Goal: Check status: Check status

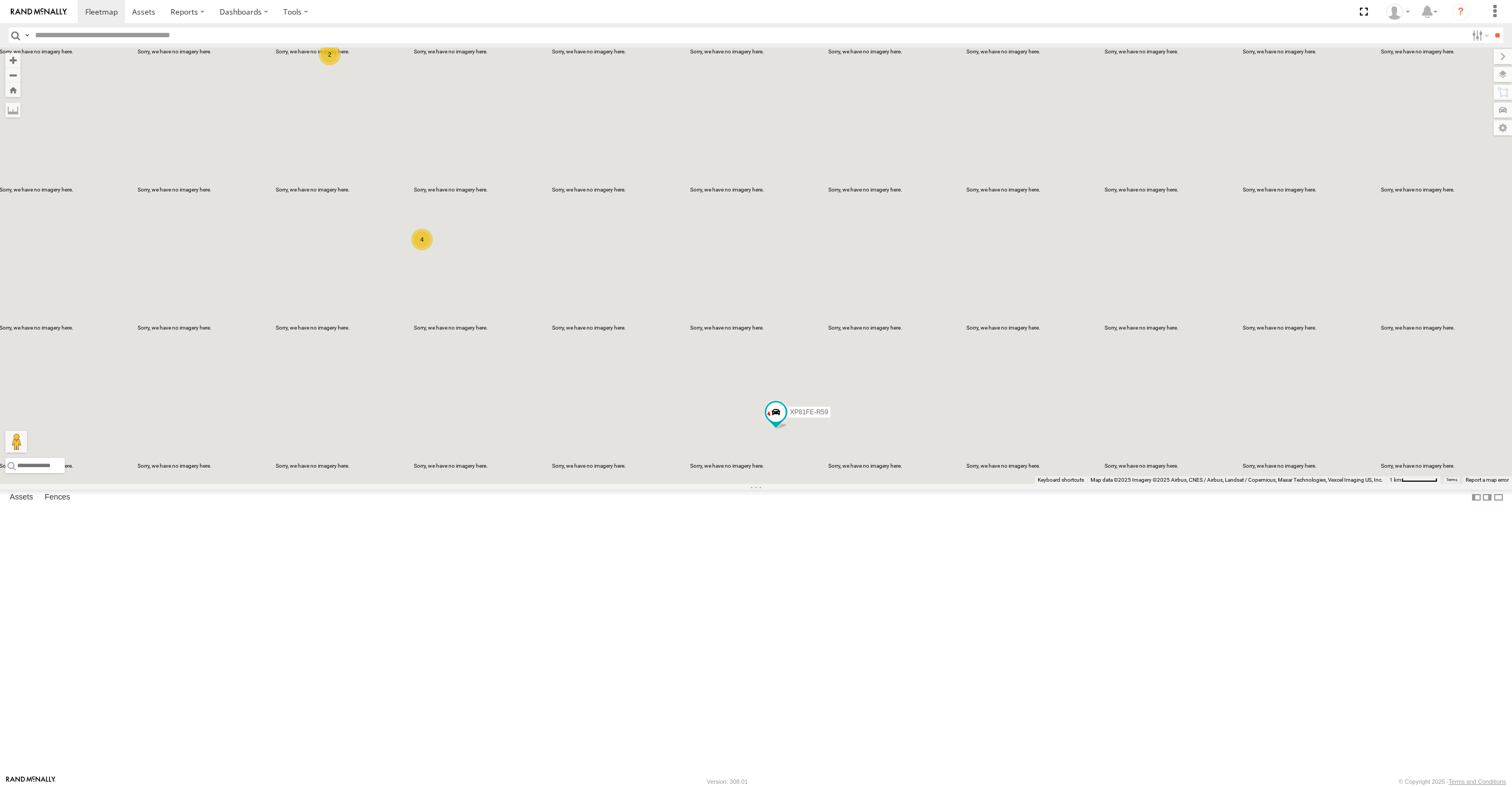
select select "**********"
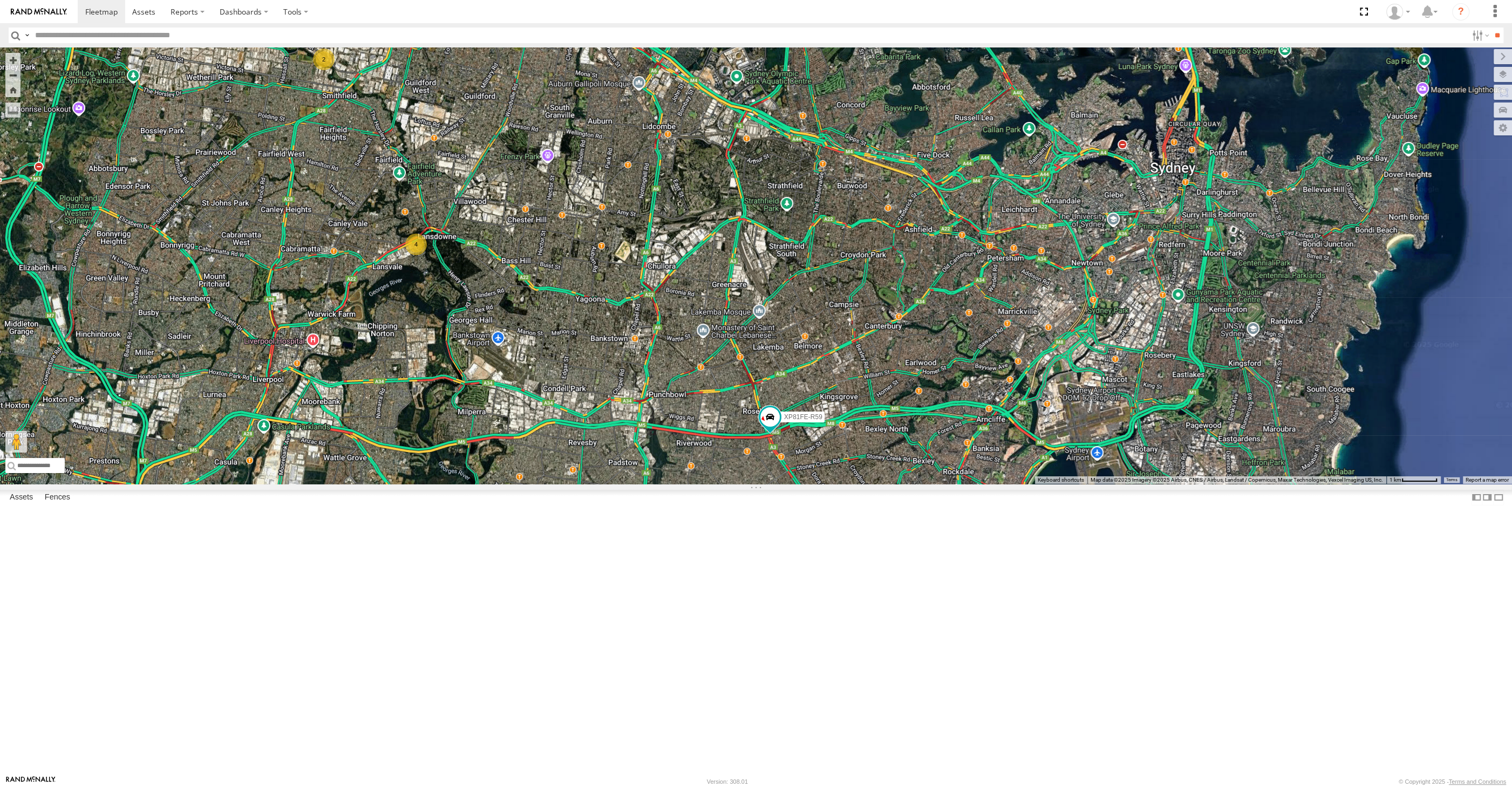
drag, startPoint x: 513, startPoint y: 331, endPoint x: 500, endPoint y: 318, distance: 18.4
click at [500, 318] on div "XP30JQ-R03 XP81FE-R59 4 2" at bounding box center [756, 266] width 1512 height 436
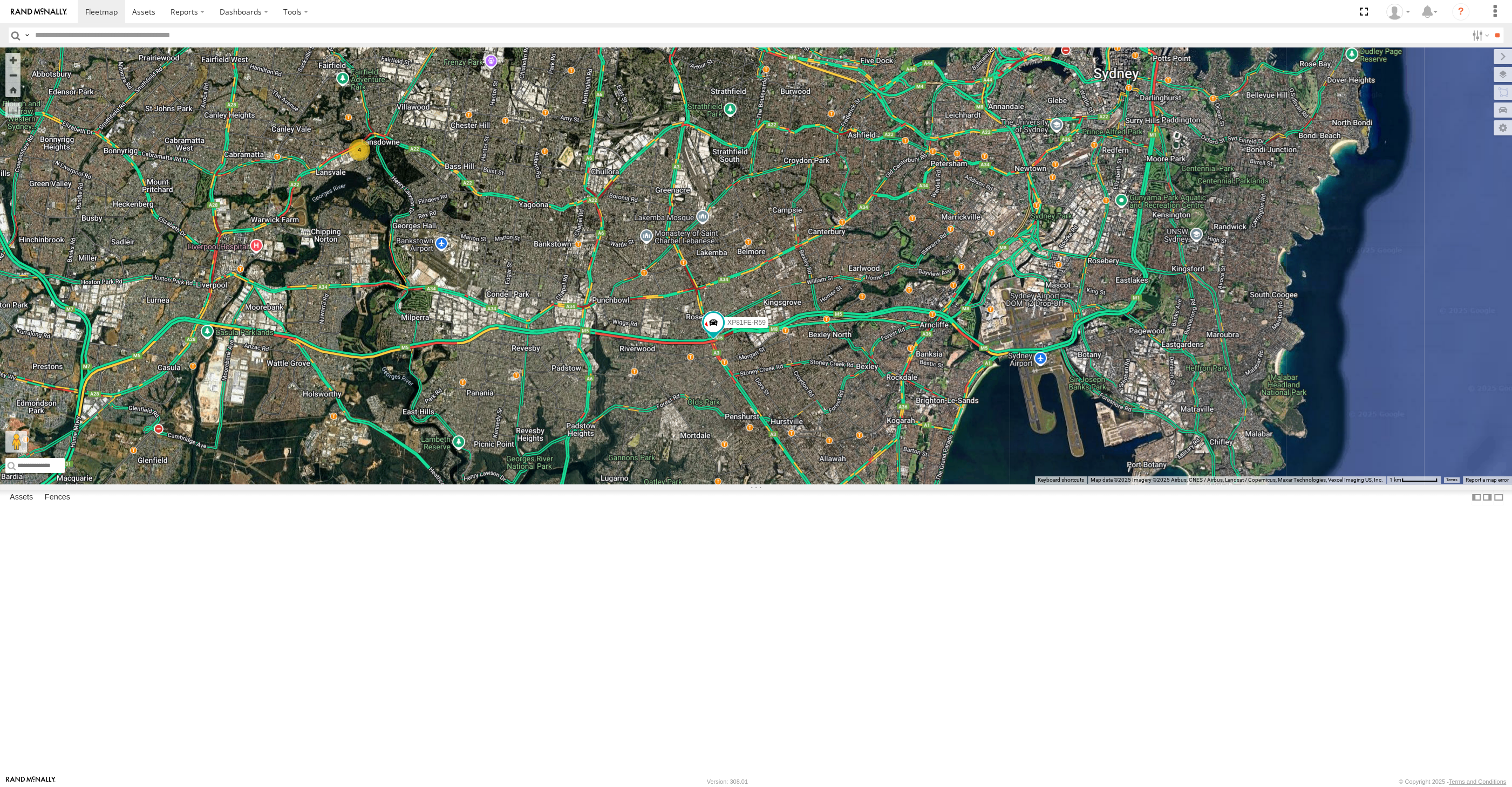
click at [564, 484] on div "XP30JQ-R03 XP81FE-R59 4 2" at bounding box center [756, 266] width 1512 height 436
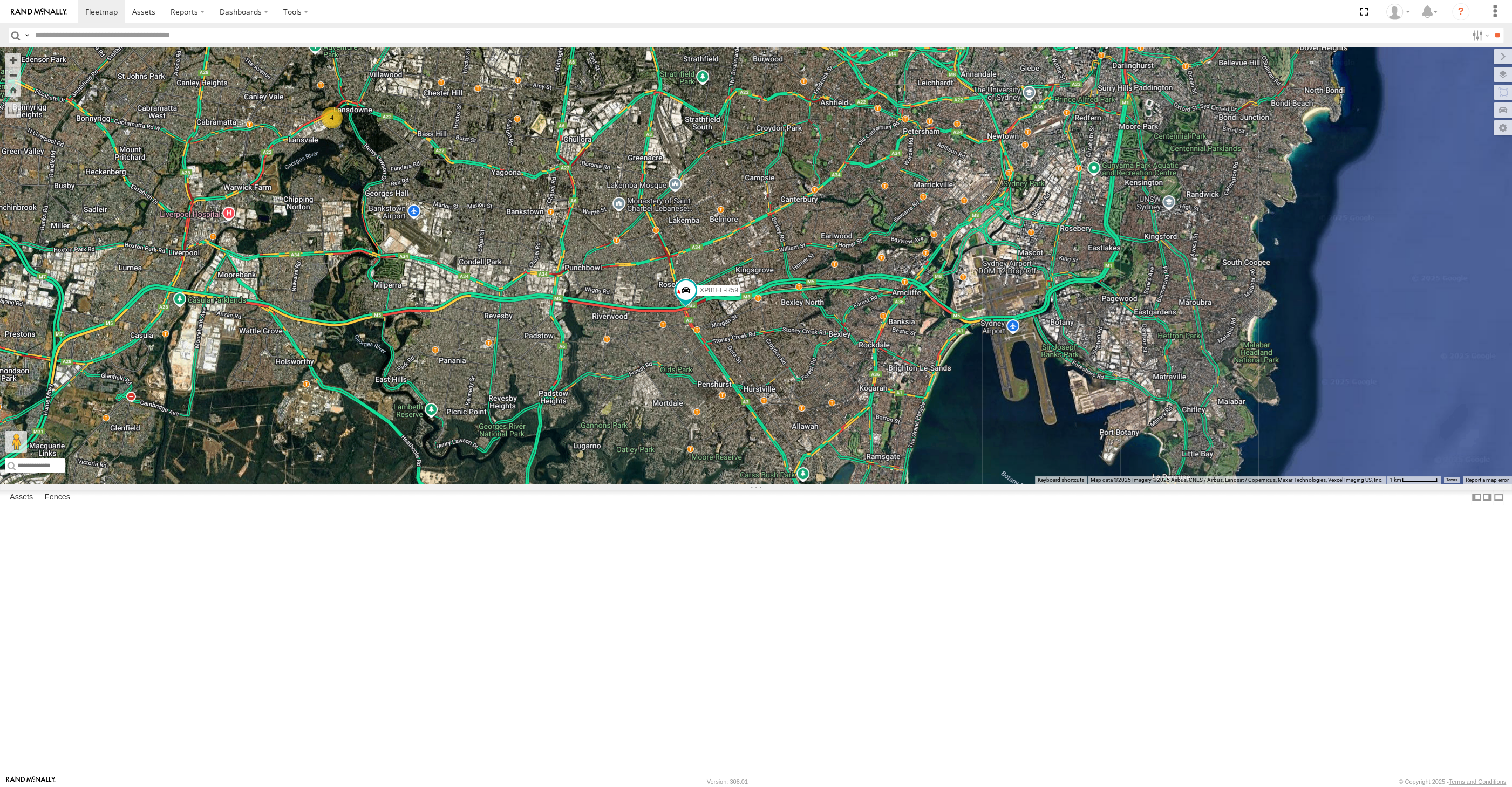
drag, startPoint x: 924, startPoint y: 656, endPoint x: 966, endPoint y: 647, distance: 43.0
click at [966, 484] on div "XP30JQ-R03 XP81FE-R59 4 2" at bounding box center [756, 266] width 1512 height 436
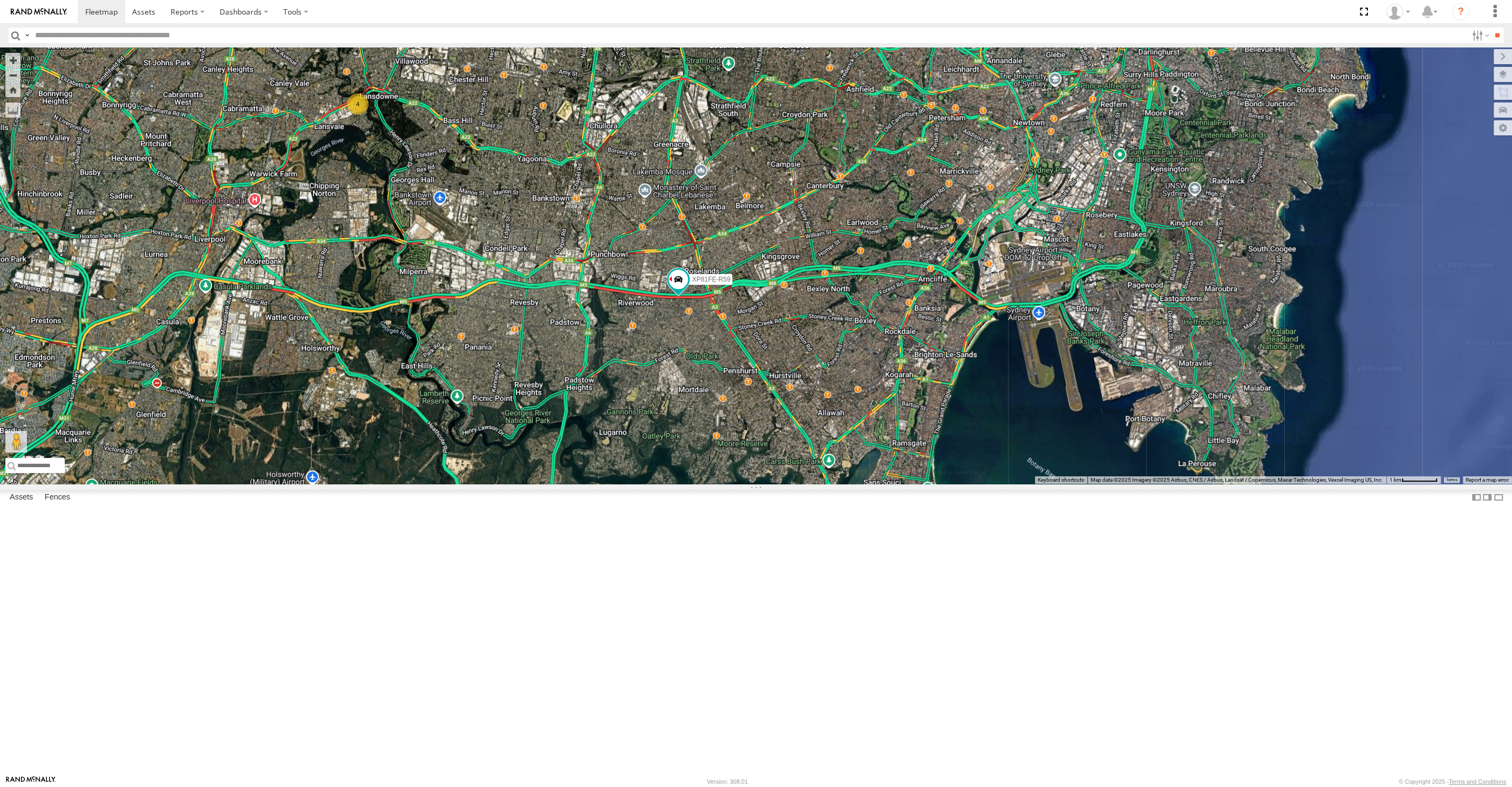
drag, startPoint x: 749, startPoint y: 593, endPoint x: 757, endPoint y: 594, distance: 8.1
click at [753, 484] on div "XP30JQ-R03 XP81FE-R59 4 2" at bounding box center [756, 266] width 1512 height 436
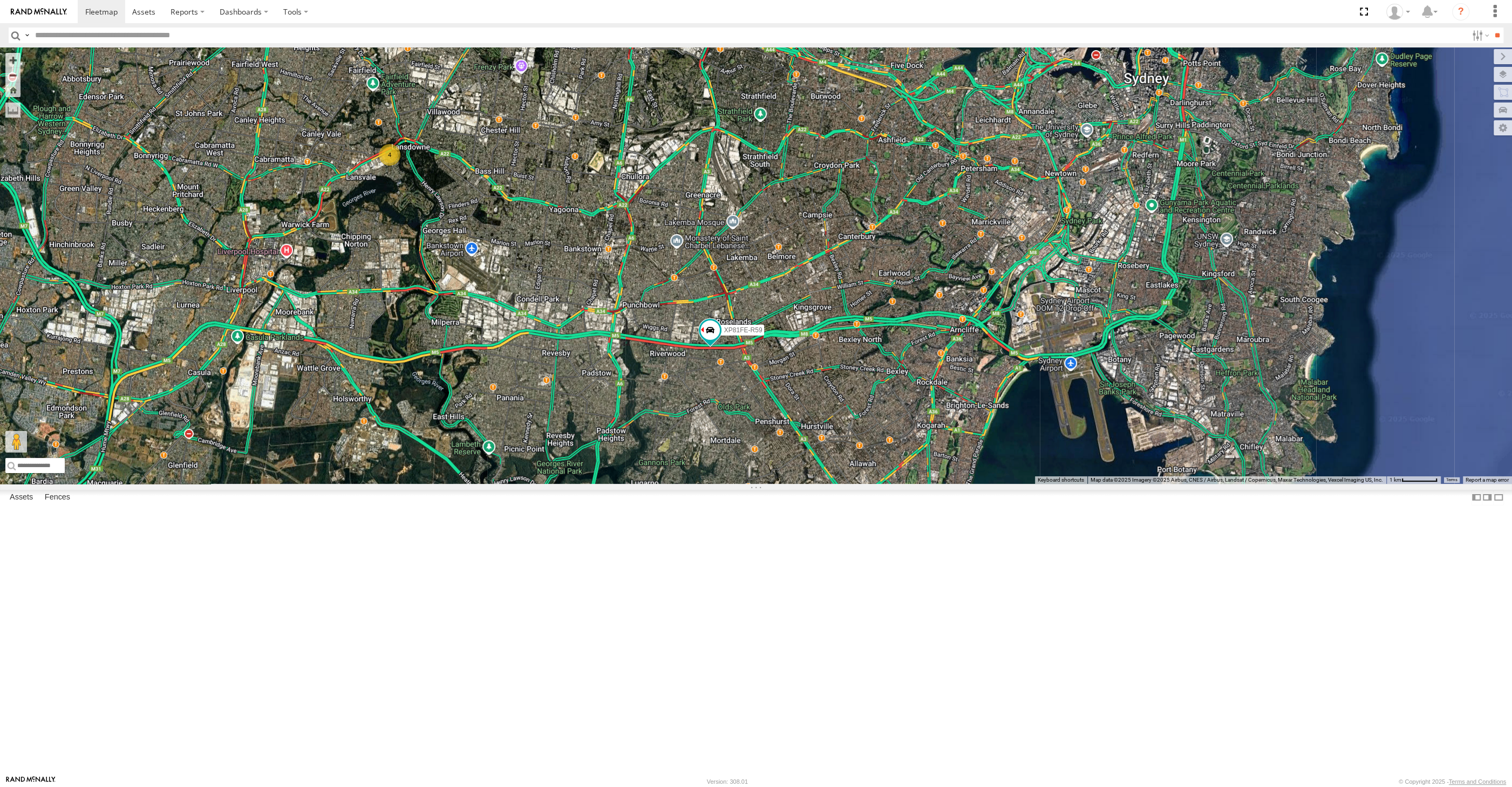
drag, startPoint x: 736, startPoint y: 252, endPoint x: 776, endPoint y: 341, distance: 97.6
click at [776, 341] on div "XP30JQ-R03 XP81FE-R59 4 2" at bounding box center [756, 266] width 1512 height 436
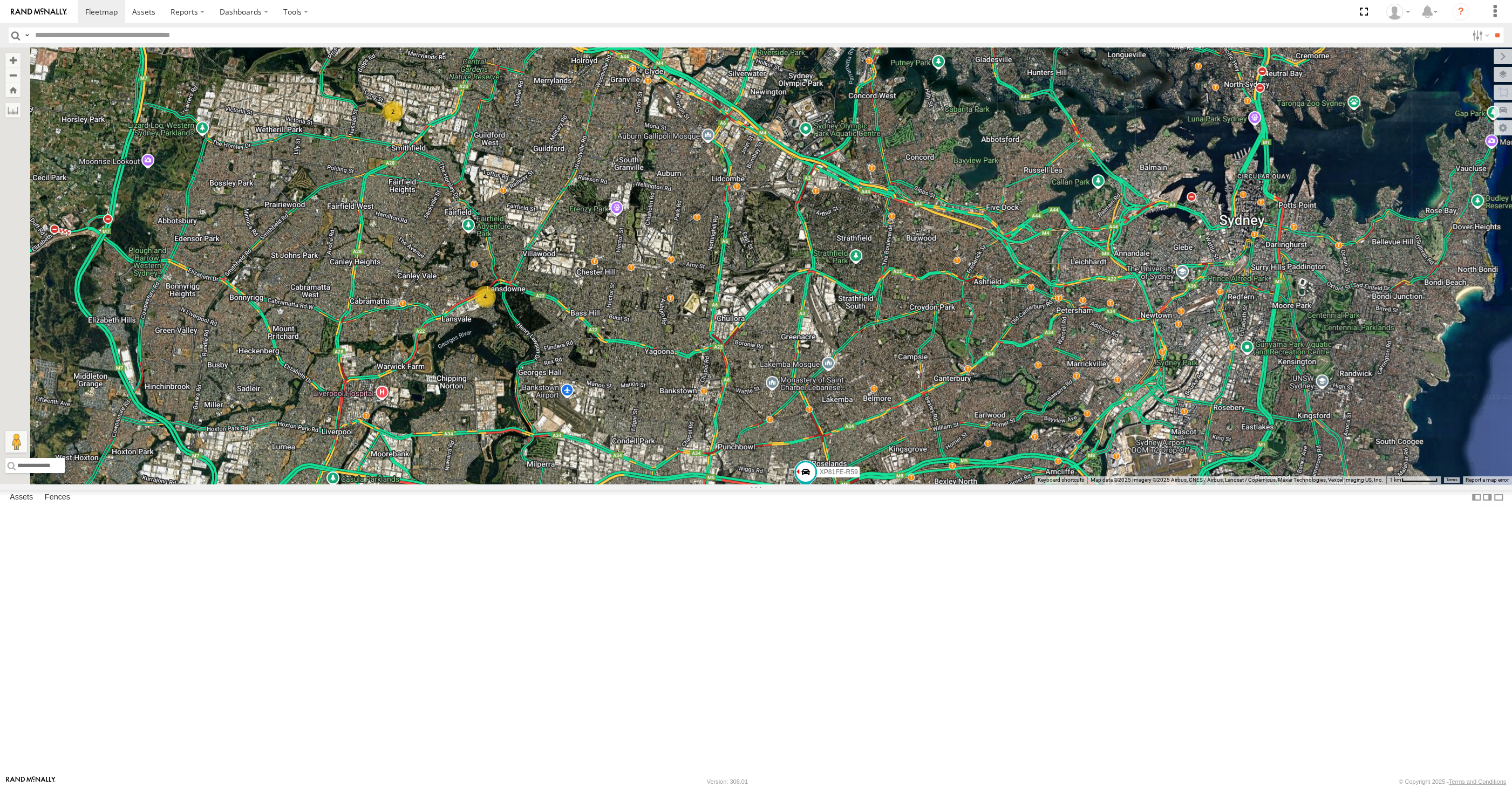
drag, startPoint x: 495, startPoint y: 300, endPoint x: 551, endPoint y: 382, distance: 99.3
click at [551, 382] on div "XP30JQ-R03 XP81FE-R59 4 2" at bounding box center [756, 266] width 1512 height 436
click at [557, 381] on div "XP30JQ-R03 XP81FE-R59 4 2" at bounding box center [756, 266] width 1512 height 436
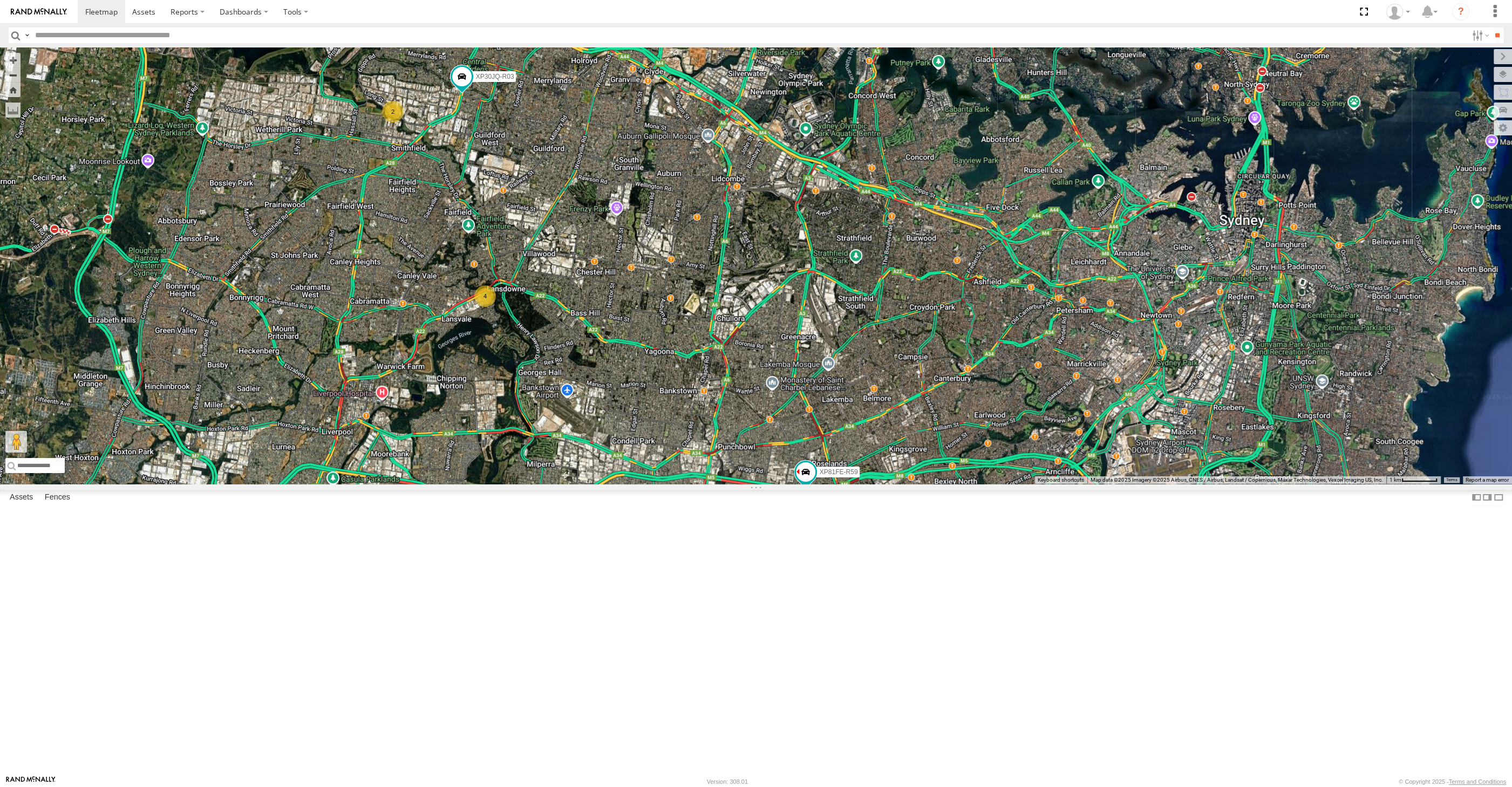
click at [581, 484] on div "XP30JQ-R03 XP81FE-R59 4 2" at bounding box center [756, 266] width 1512 height 436
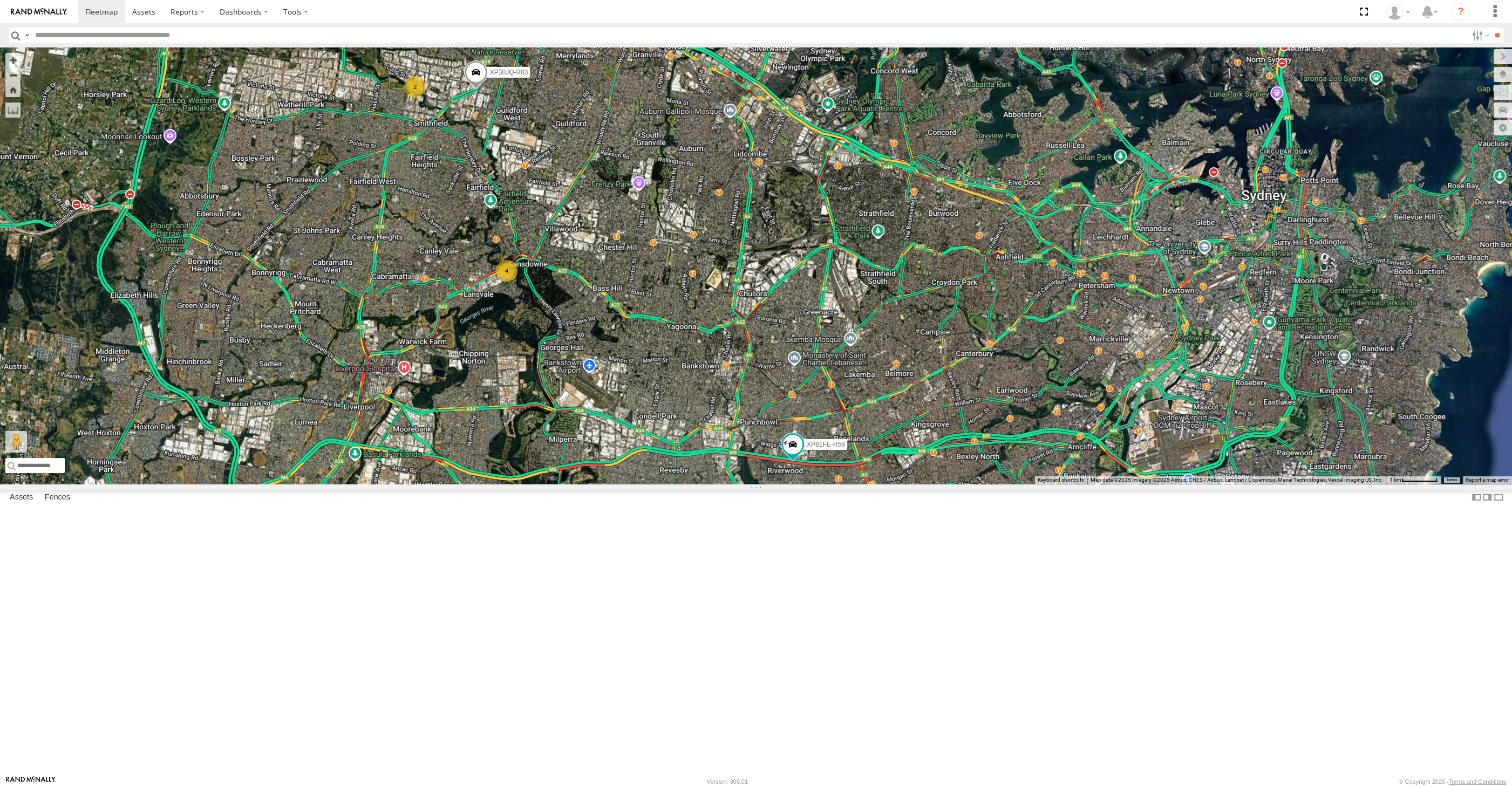
drag, startPoint x: 868, startPoint y: 521, endPoint x: 895, endPoint y: 493, distance: 38.9
click at [895, 484] on div "XP30JQ-R03 4 2 XP81FE-R59" at bounding box center [756, 266] width 1512 height 436
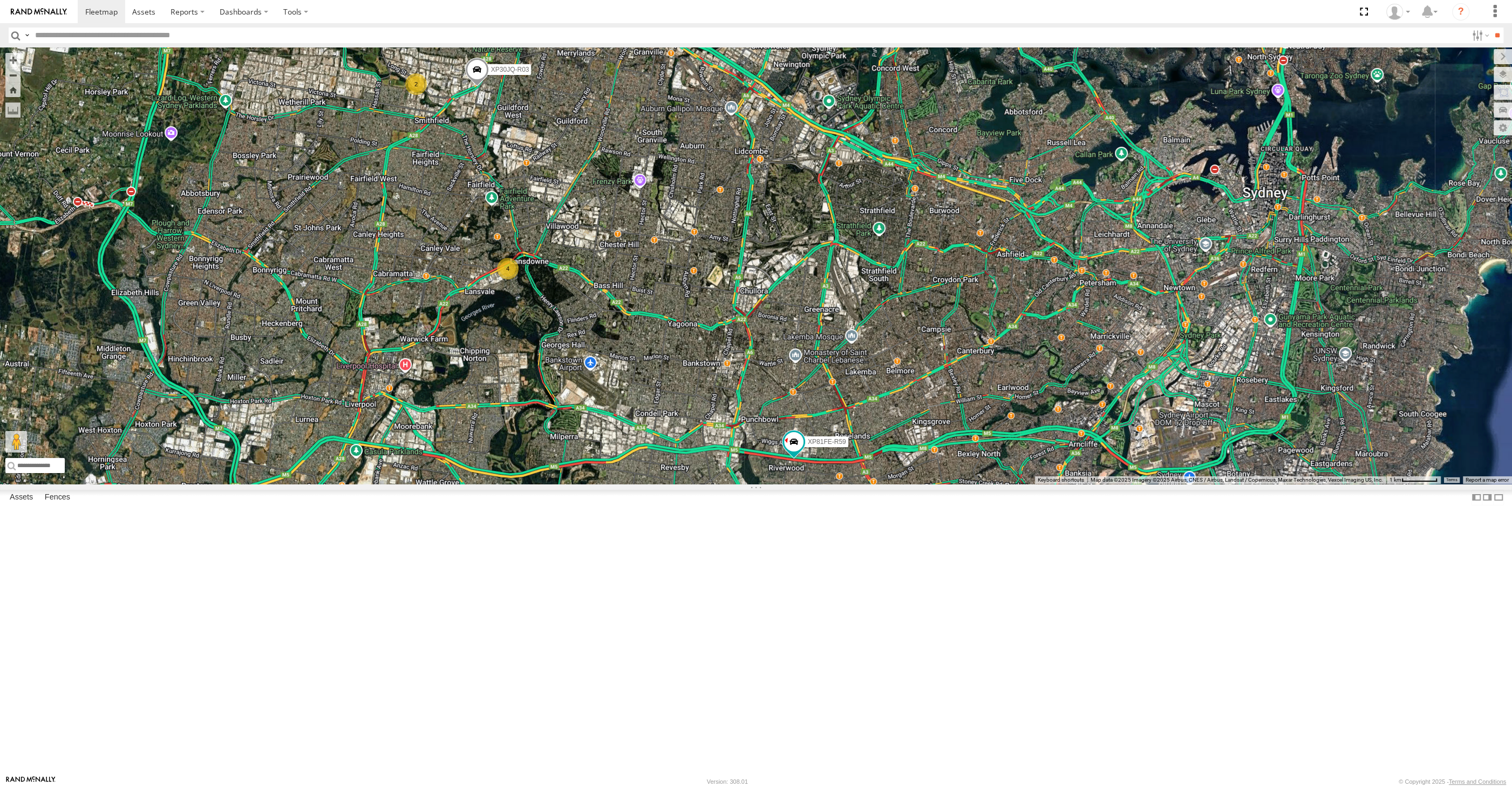
drag, startPoint x: 772, startPoint y: 403, endPoint x: 792, endPoint y: 409, distance: 20.9
click at [787, 410] on div "XP30JQ-R03 4 2 XP81FE-R59" at bounding box center [756, 266] width 1512 height 436
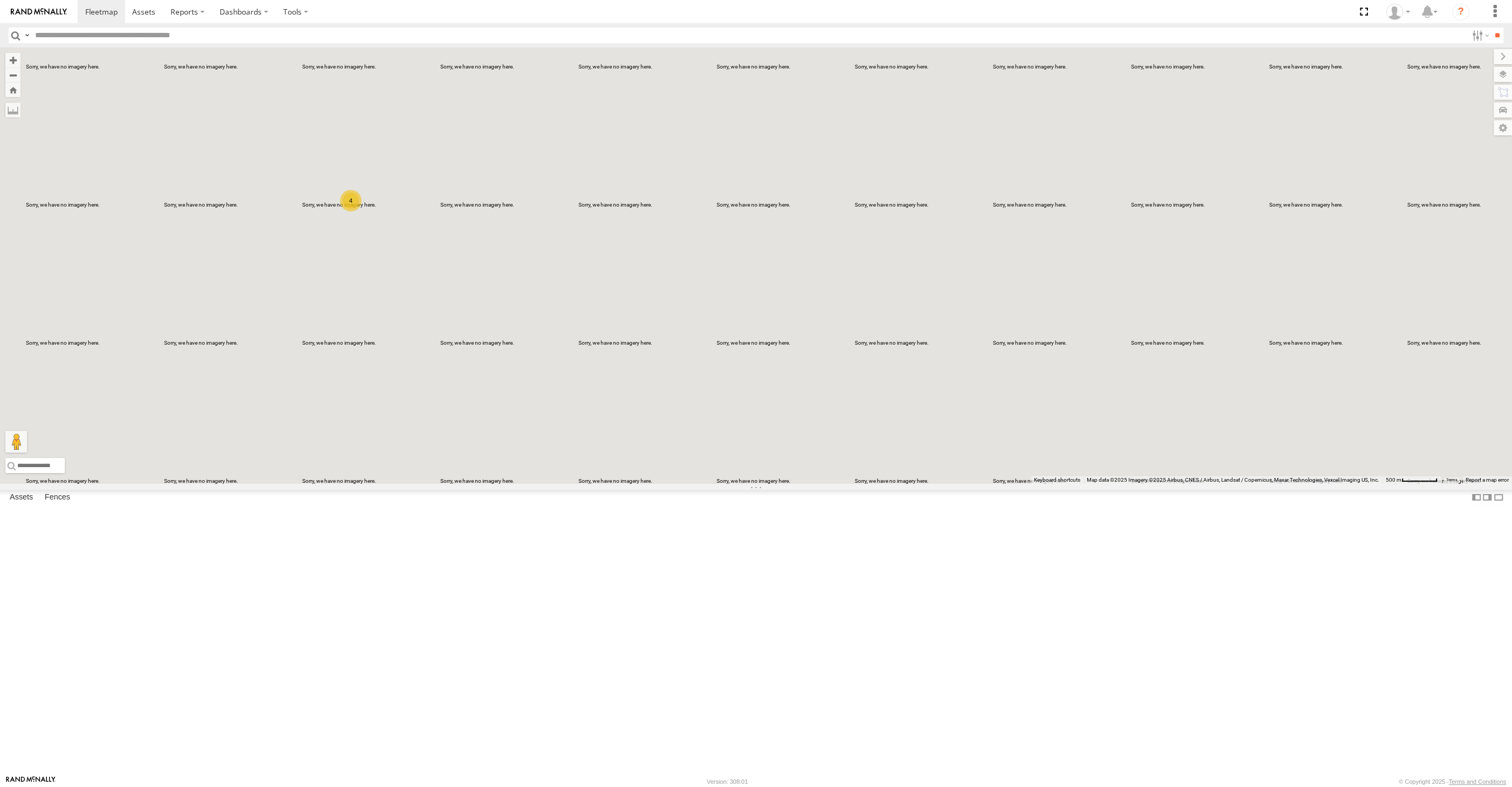
click at [719, 484] on div "XP81FE-R59 XO74GU-R69 4" at bounding box center [756, 266] width 1512 height 436
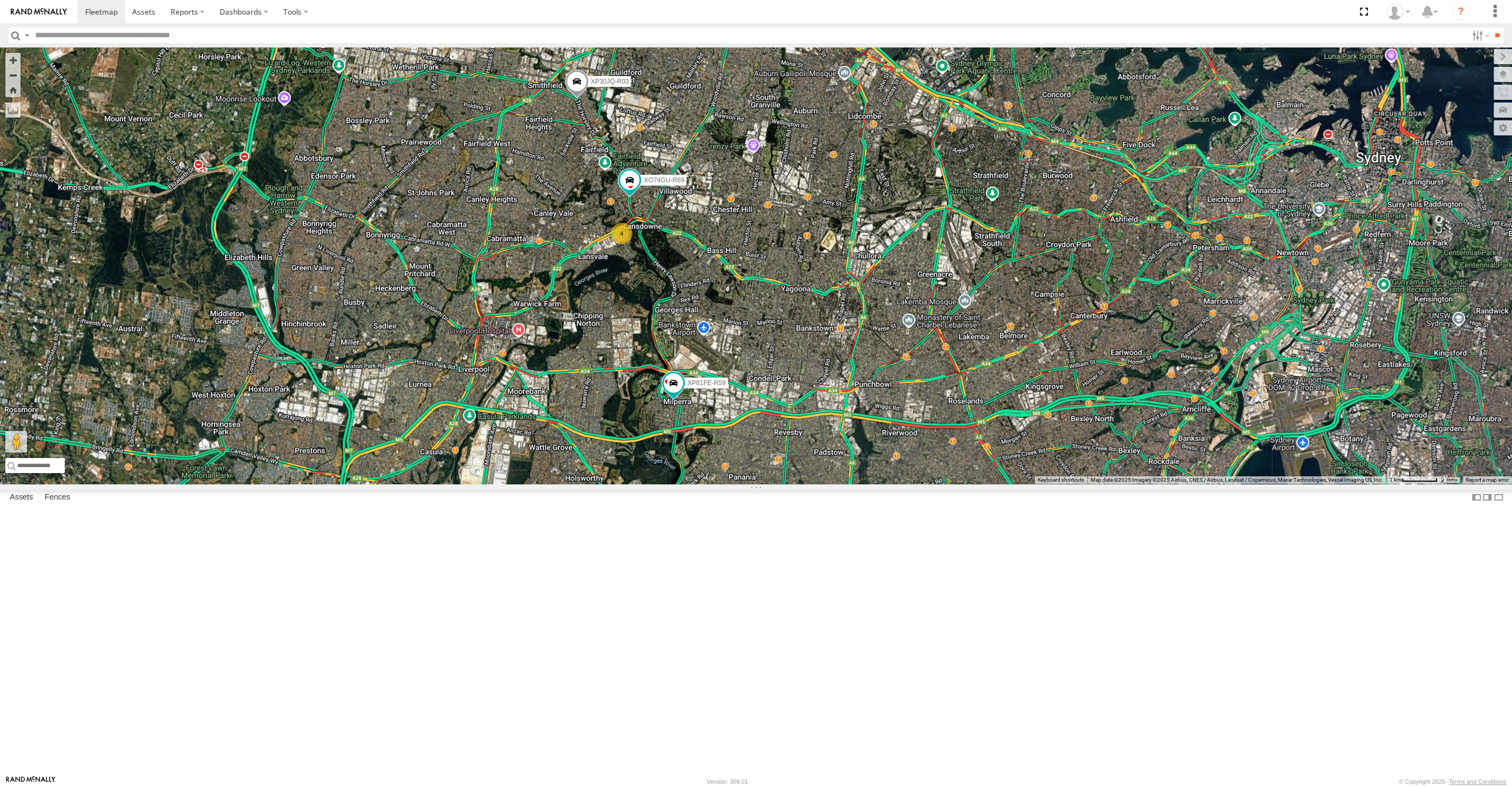
click at [747, 484] on div "XP30JQ-R03 RJ5911-R79 XP81FE-R59 XO74GU-R69 4" at bounding box center [756, 266] width 1512 height 436
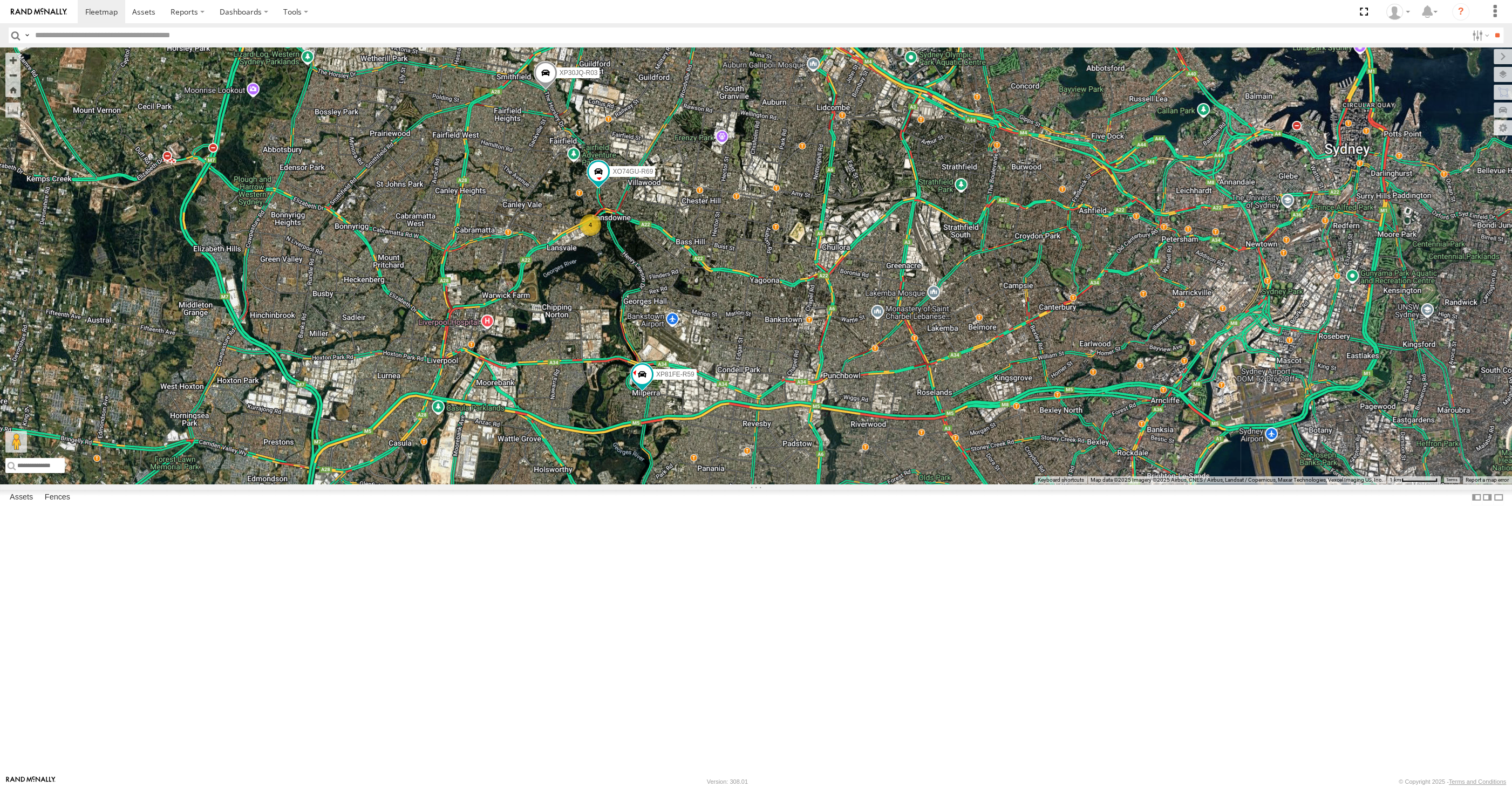
drag, startPoint x: 769, startPoint y: 645, endPoint x: 733, endPoint y: 634, distance: 37.6
click at [733, 484] on div "XP30JQ-R03 RJ5911-R79 XP81FE-R59 XO74GU-R69 4" at bounding box center [756, 266] width 1512 height 436
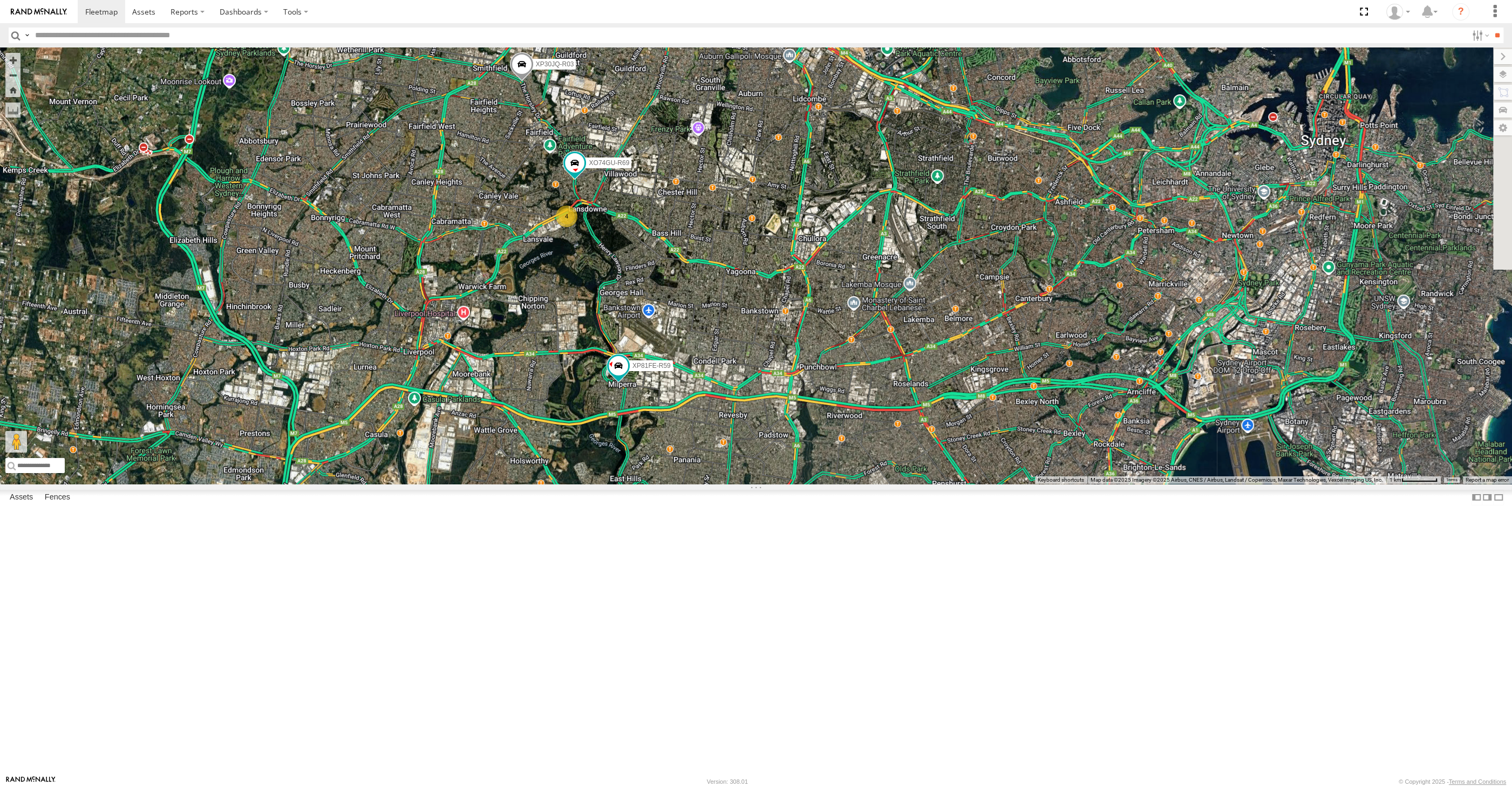
click at [712, 462] on div "XP30JQ-R03 RJ5911-R79 XP81FE-R59 XO74GU-R69 4" at bounding box center [756, 266] width 1512 height 436
drag, startPoint x: 704, startPoint y: 446, endPoint x: 708, endPoint y: 438, distance: 8.9
click at [707, 443] on div "XP30JQ-R03 RJ5911-R79 XP81FE-R59 XO74GU-R69 4" at bounding box center [756, 266] width 1512 height 436
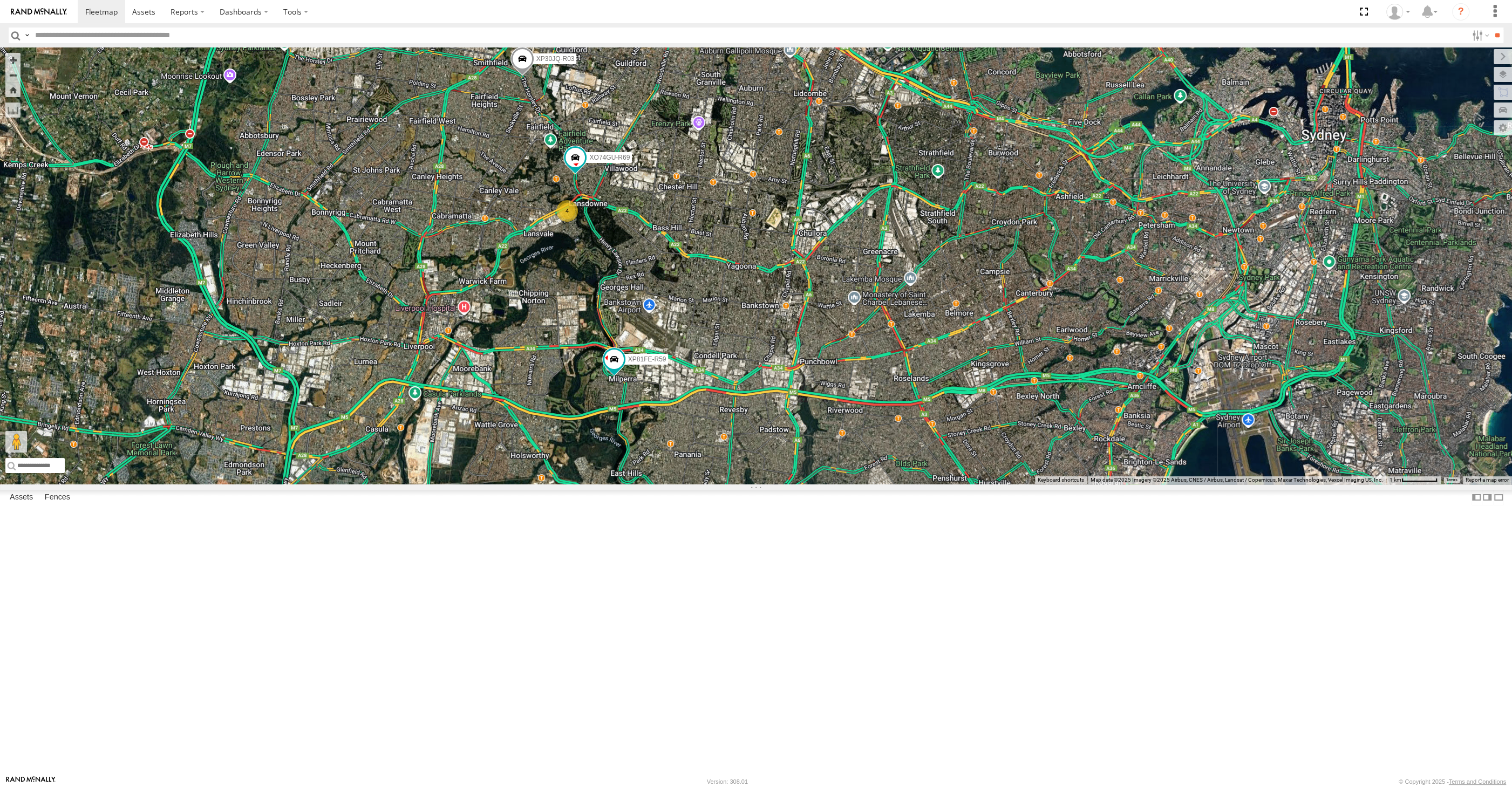
click at [831, 484] on div "XP30JQ-R03 RJ5911-R79 XP81FE-R59 XO74GU-R69 4" at bounding box center [756, 266] width 1512 height 436
click at [357, 484] on div "XP30JQ-R03 RJ5911-R79 XP81FE-R59 XO74GU-R69 4" at bounding box center [756, 266] width 1512 height 436
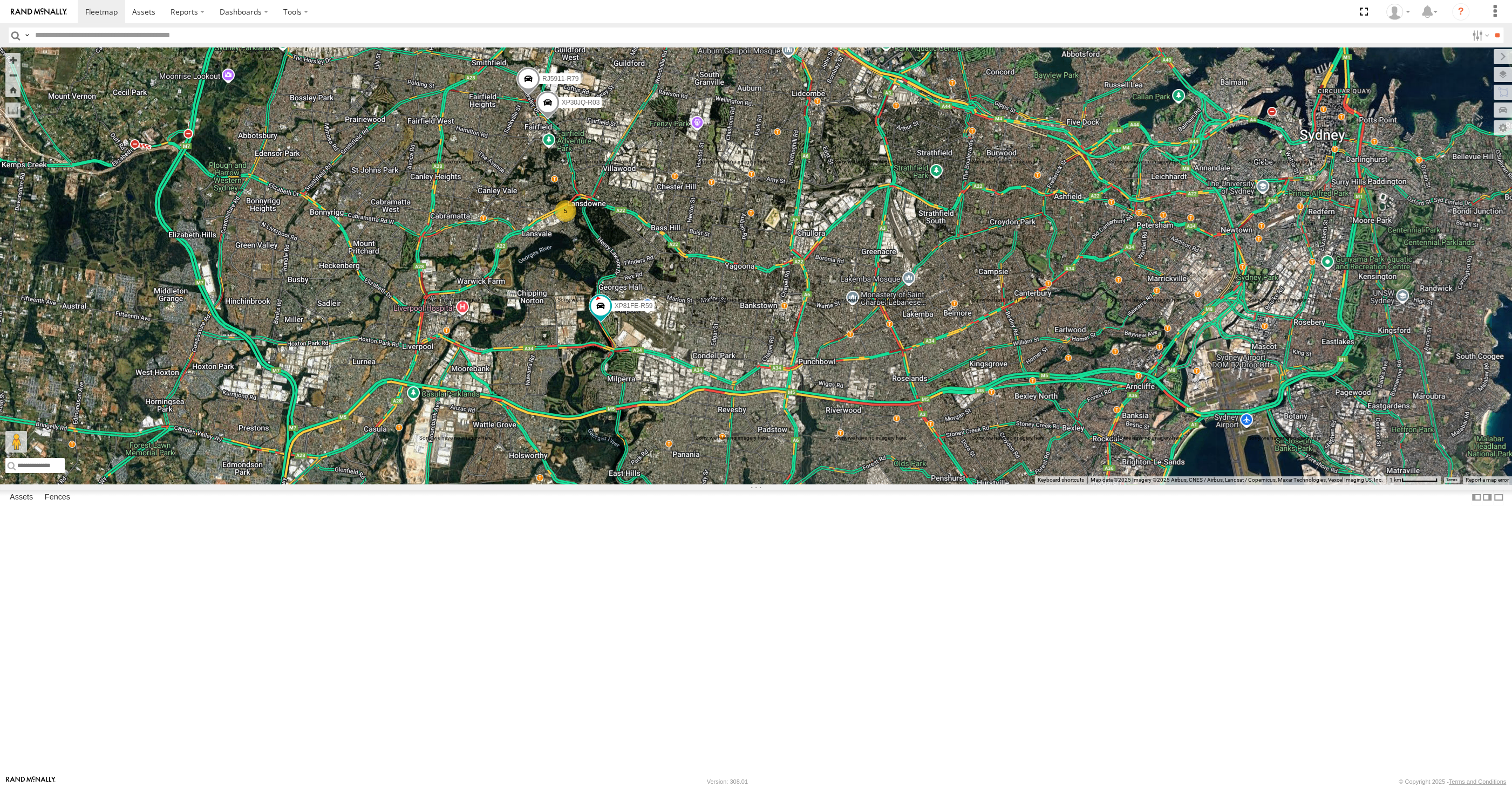
drag, startPoint x: 807, startPoint y: 526, endPoint x: 817, endPoint y: 539, distance: 16.4
click at [817, 484] on div "XP30JQ-R03 RJ5911-R79 XP81FE-R59 5" at bounding box center [756, 266] width 1512 height 436
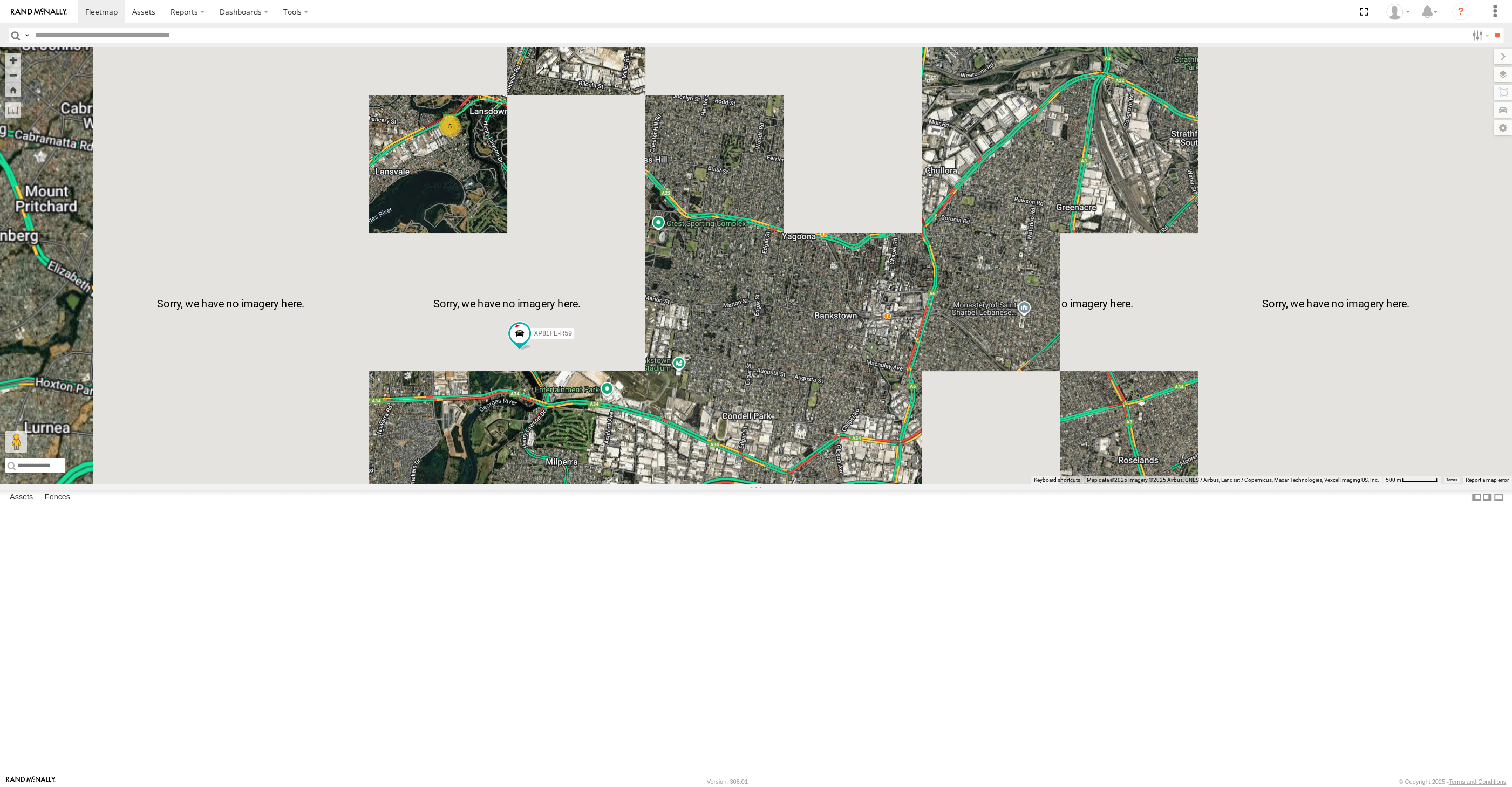
drag, startPoint x: 701, startPoint y: 467, endPoint x: 866, endPoint y: 527, distance: 175.6
click at [837, 484] on div "XP30JQ-R03 RJ5911-R79 XP81FE-R59 5" at bounding box center [756, 266] width 1512 height 436
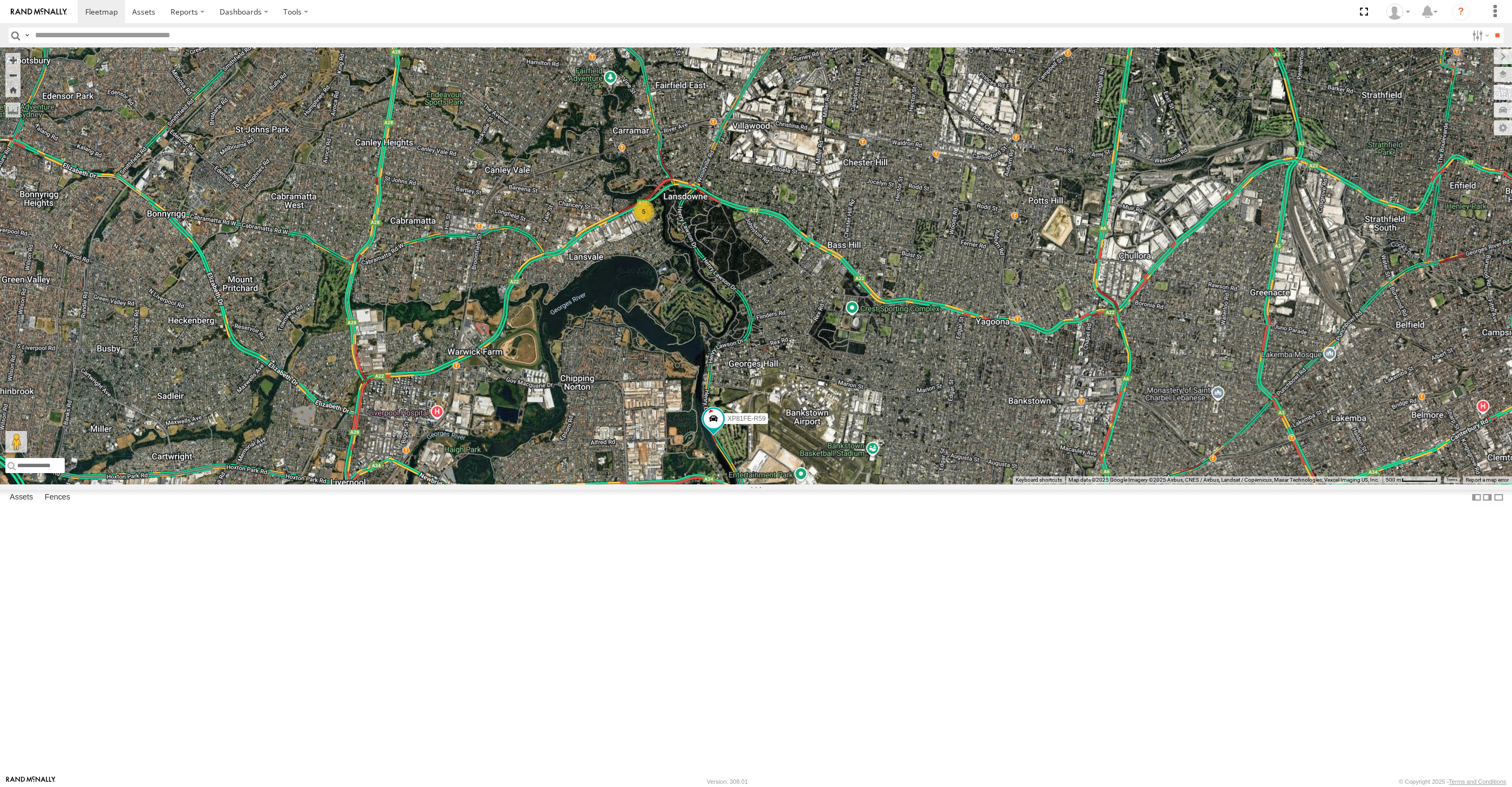
drag, startPoint x: 915, startPoint y: 487, endPoint x: 919, endPoint y: 491, distance: 5.7
click at [919, 484] on div "XP30JQ-R03 RJ5911-R79 XP81FE-R59 5" at bounding box center [756, 266] width 1512 height 436
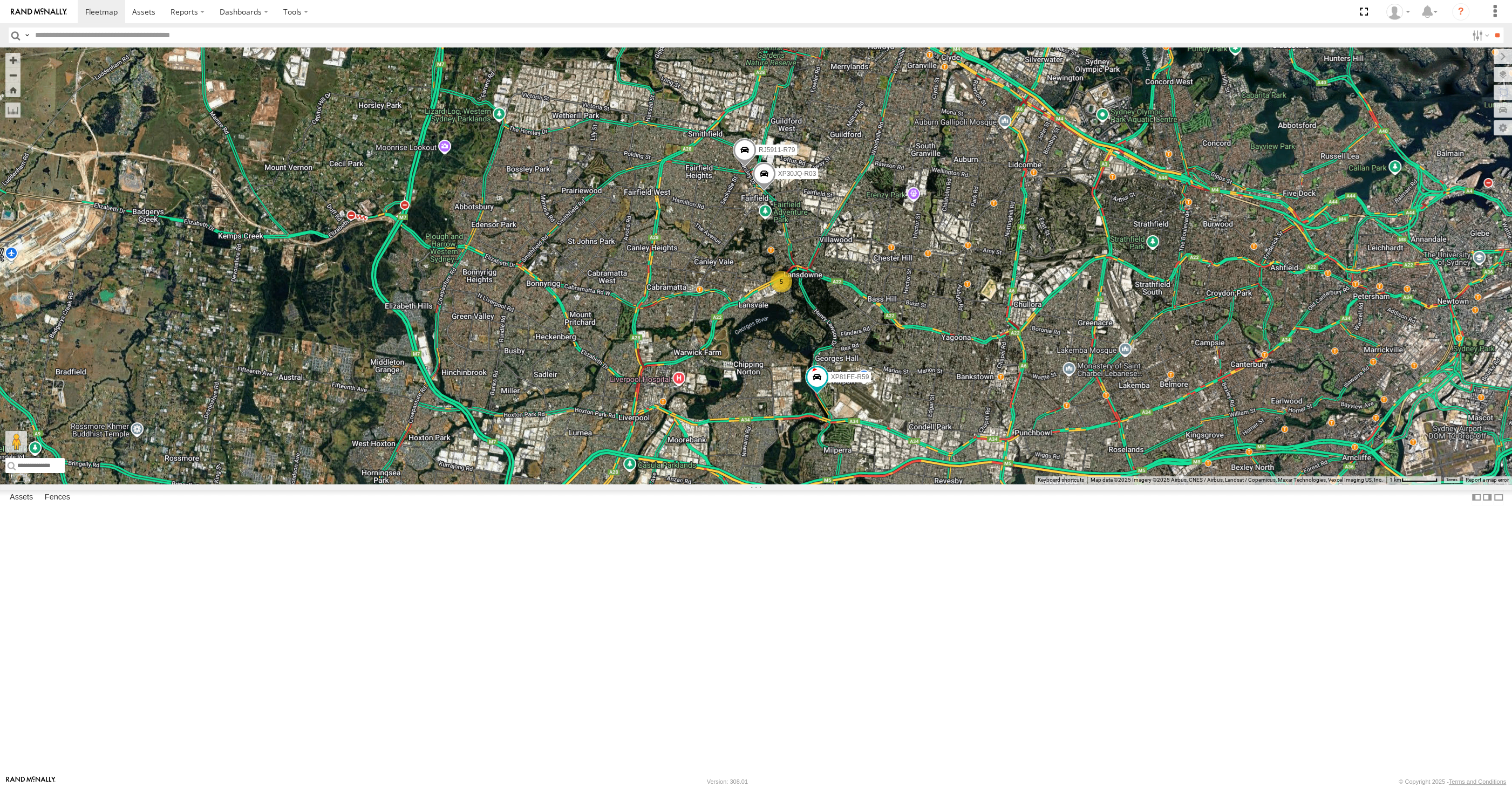
drag, startPoint x: 935, startPoint y: 532, endPoint x: 929, endPoint y: 562, distance: 30.6
click at [929, 484] on div "XP30JQ-R03 RJ5911-R79 XP81FE-R59 5" at bounding box center [756, 266] width 1512 height 436
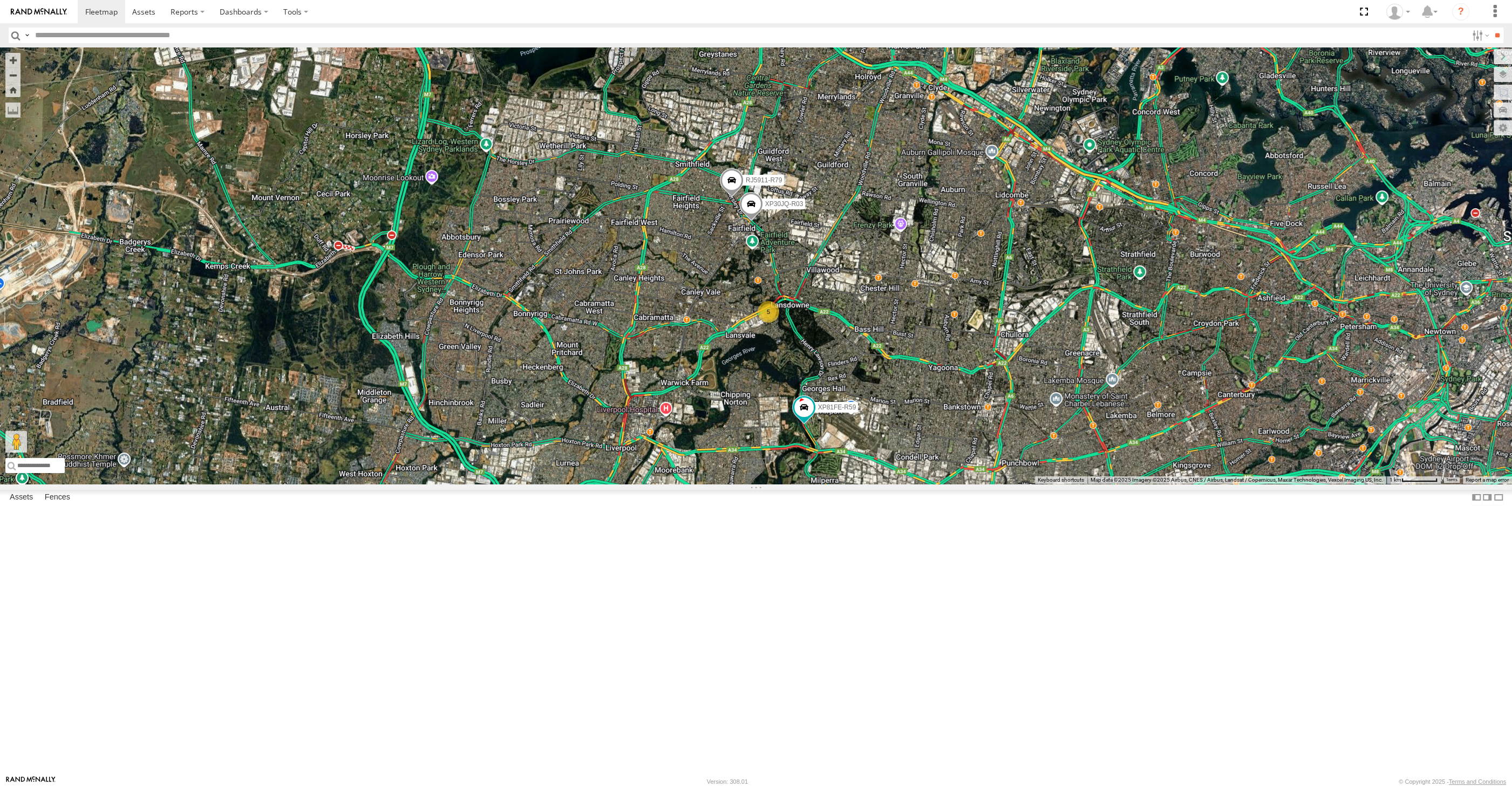
drag, startPoint x: 942, startPoint y: 552, endPoint x: 919, endPoint y: 519, distance: 40.2
click at [919, 484] on div "XP30JQ-R03 RJ5911-R79 XP81FE-R59 5" at bounding box center [756, 266] width 1512 height 436
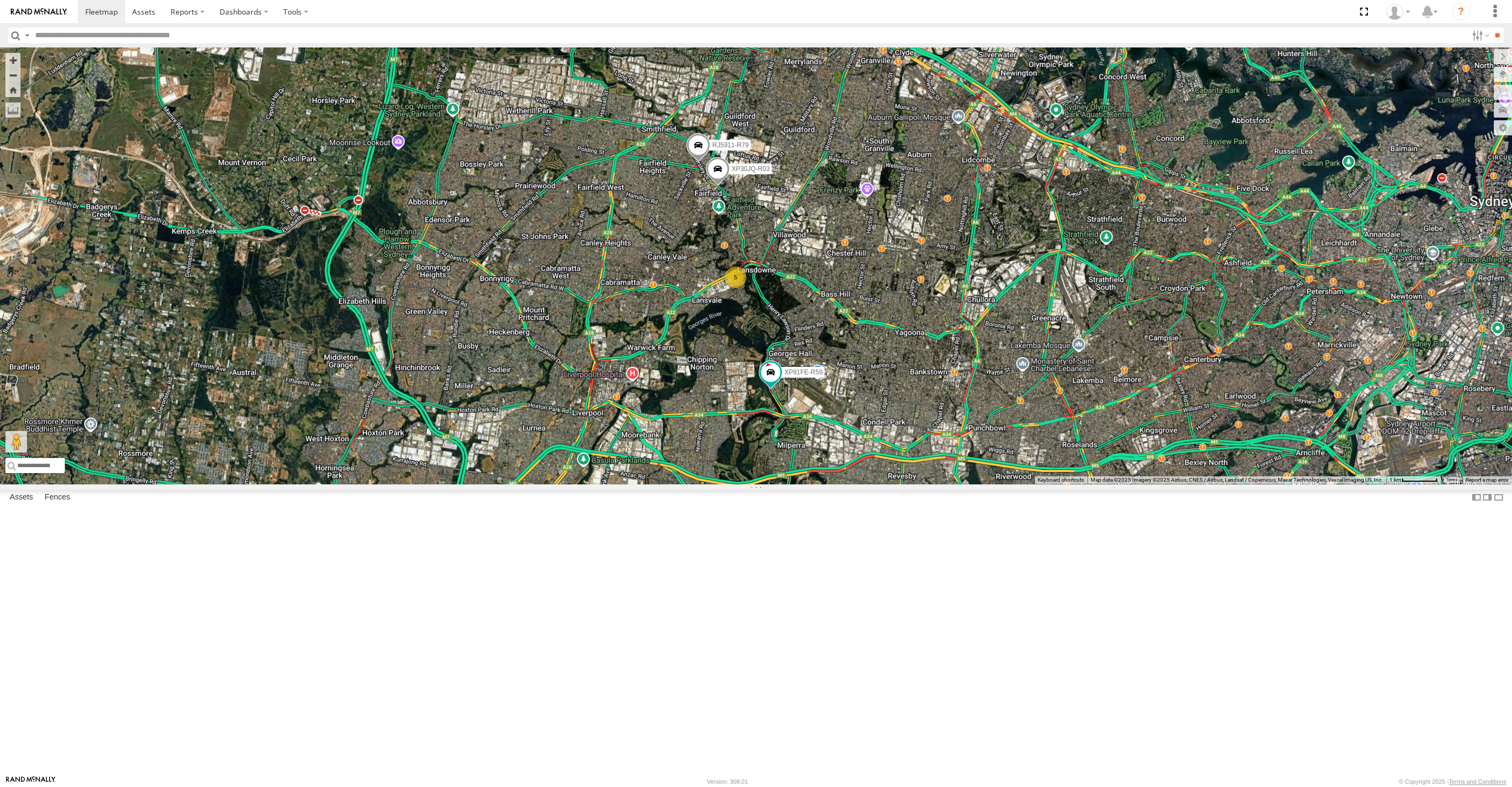
drag, startPoint x: 871, startPoint y: 440, endPoint x: 888, endPoint y: 477, distance: 40.7
click at [888, 477] on div "XP30JQ-R03 RJ5911-R79 XP81FE-R59 5" at bounding box center [756, 266] width 1512 height 436
